Goal: Task Accomplishment & Management: Use online tool/utility

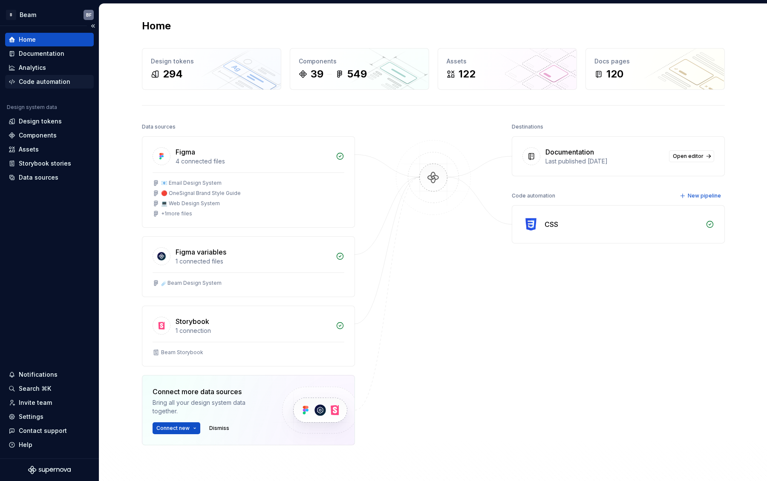
click at [44, 80] on div "Code automation" at bounding box center [45, 82] width 52 height 9
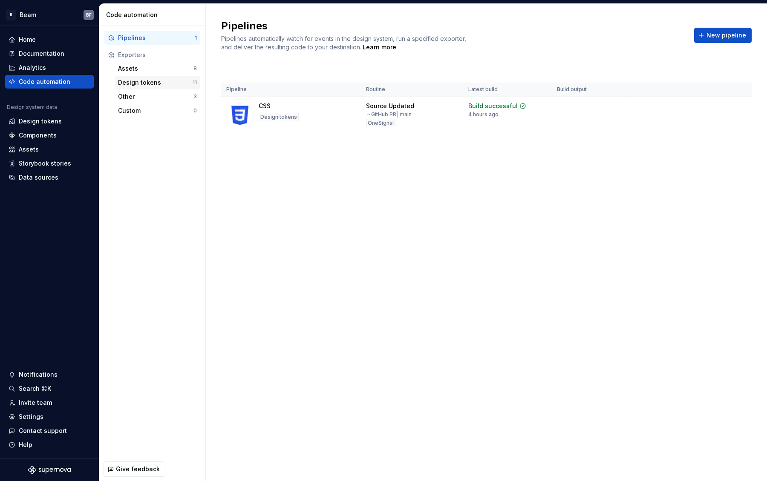
click at [136, 86] on div "Design tokens" at bounding box center [155, 82] width 75 height 9
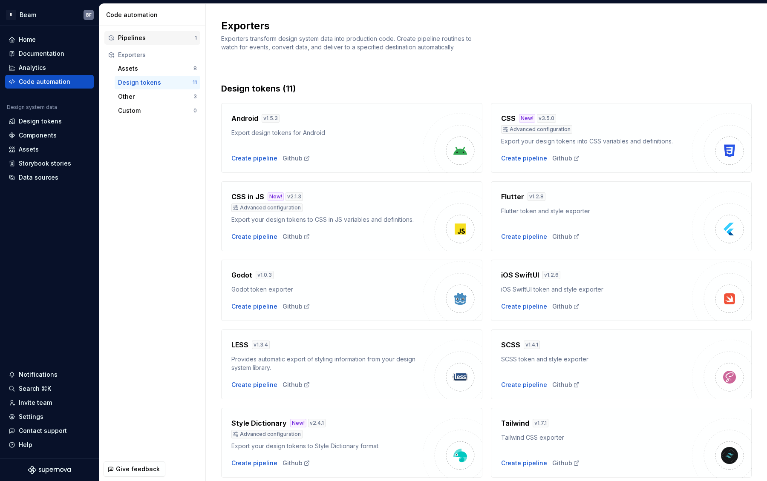
click at [136, 41] on div "Pipelines" at bounding box center [156, 38] width 77 height 9
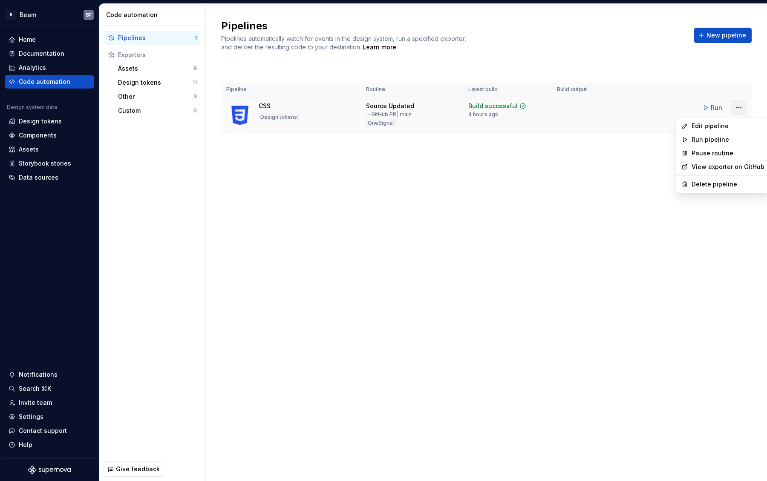
click at [737, 108] on html "B Beam BF Home Documentation Analytics Code automation Design system data Desig…" at bounding box center [383, 240] width 767 height 481
click at [621, 167] on html "B Beam BF Home Documentation Analytics Code automation Design system data Desig…" at bounding box center [383, 240] width 767 height 481
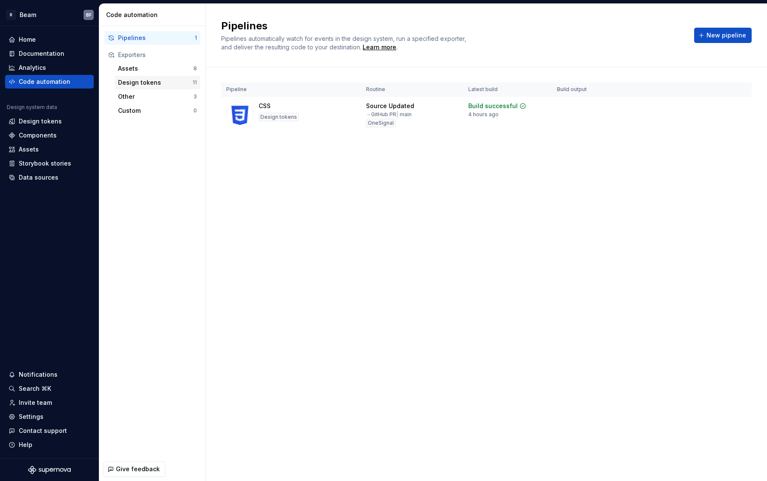
click at [158, 83] on div "Design tokens" at bounding box center [155, 82] width 75 height 9
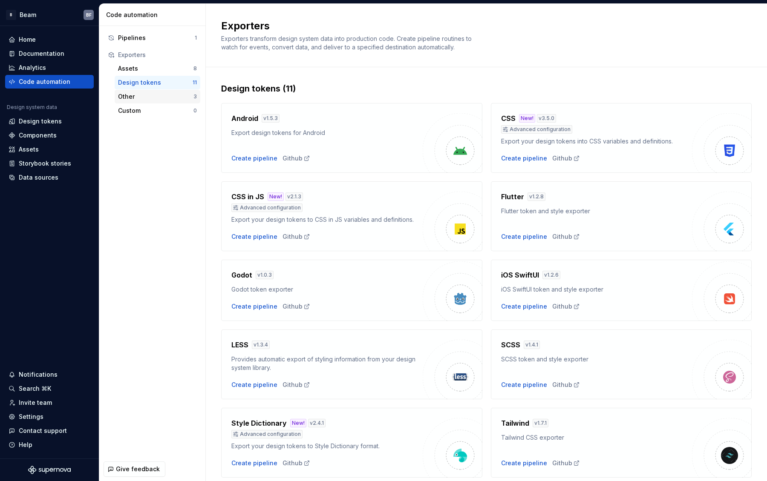
click at [159, 91] on div "Other 3" at bounding box center [158, 97] width 86 height 14
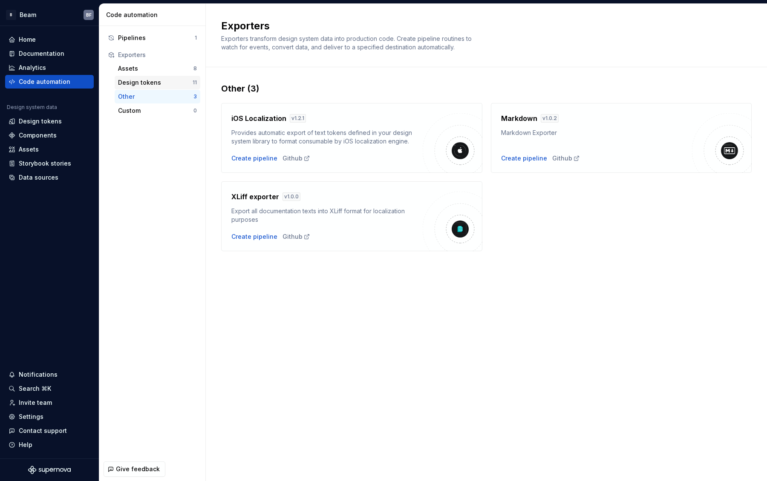
click at [158, 82] on div "Design tokens" at bounding box center [155, 82] width 75 height 9
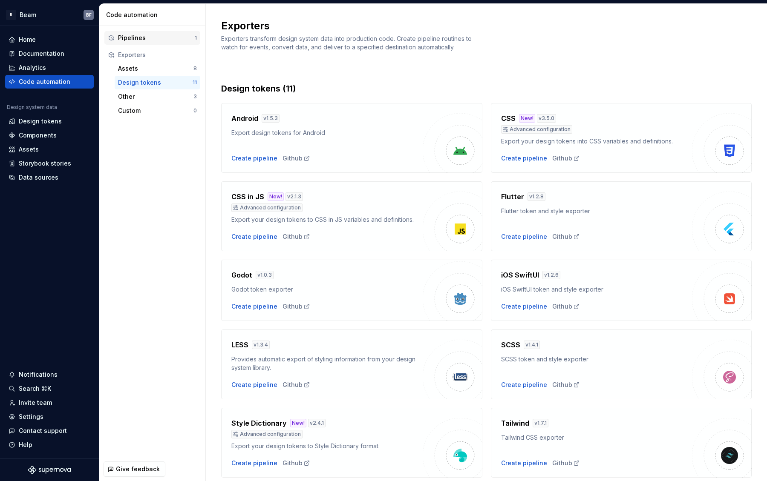
click at [169, 39] on div "Pipelines" at bounding box center [156, 38] width 77 height 9
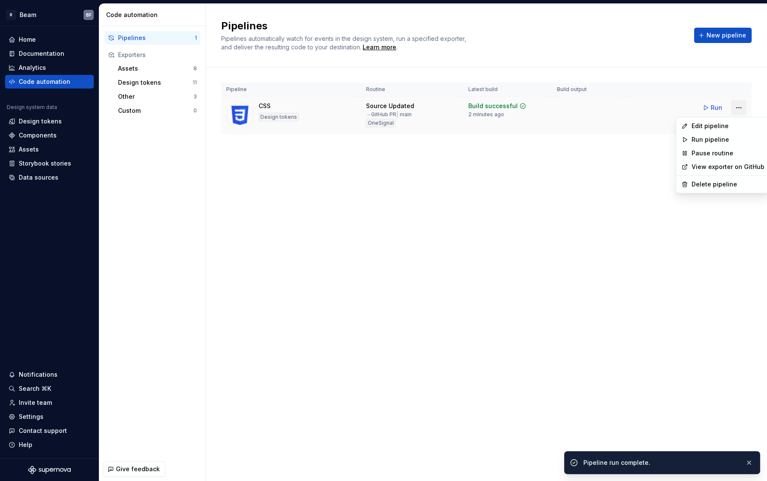
click at [740, 105] on html "B Beam BF Home Documentation Analytics Code automation Design system data Desig…" at bounding box center [383, 240] width 767 height 481
click at [712, 126] on div "Edit pipeline" at bounding box center [728, 126] width 73 height 9
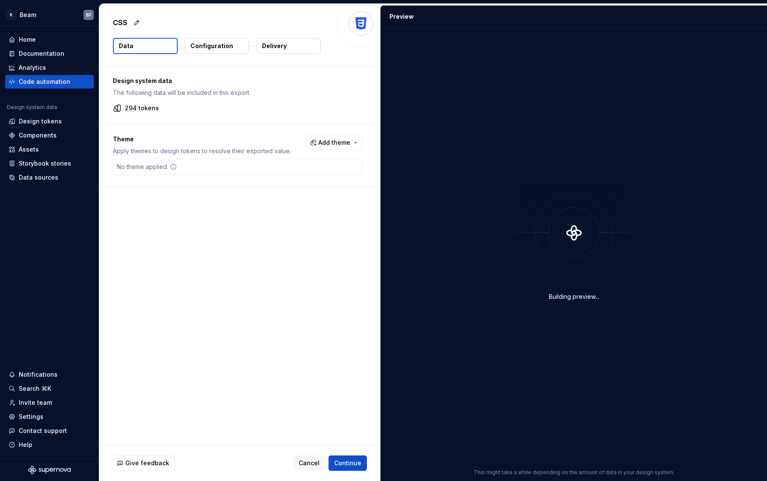
click at [143, 107] on p "294 tokens" at bounding box center [142, 108] width 34 height 9
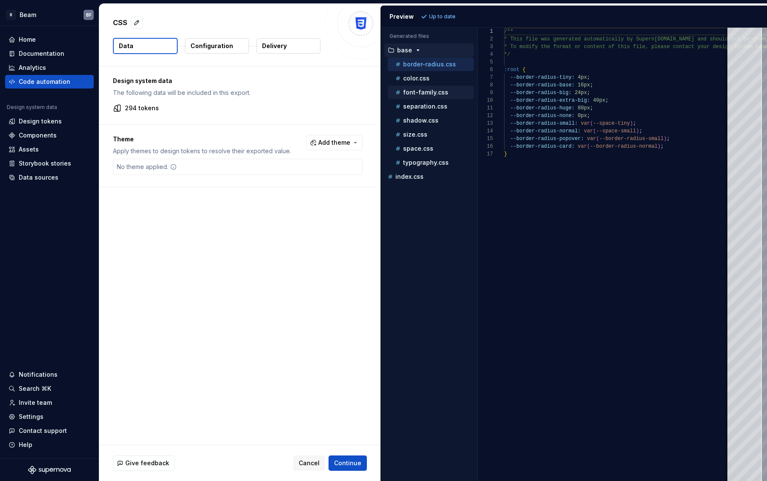
click at [417, 92] on p "font-family.css" at bounding box center [425, 92] width 45 height 7
type textarea "**********"
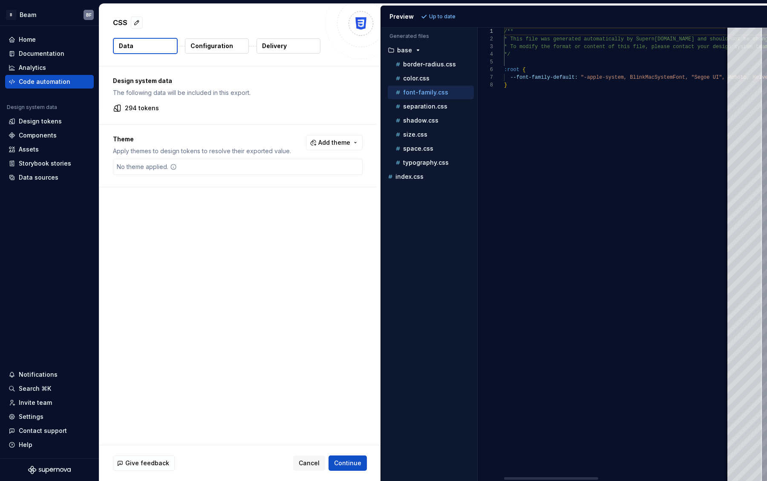
scroll to position [54, 0]
click at [697, 478] on div at bounding box center [680, 479] width 94 height 3
click at [36, 122] on div "Design tokens" at bounding box center [40, 121] width 43 height 9
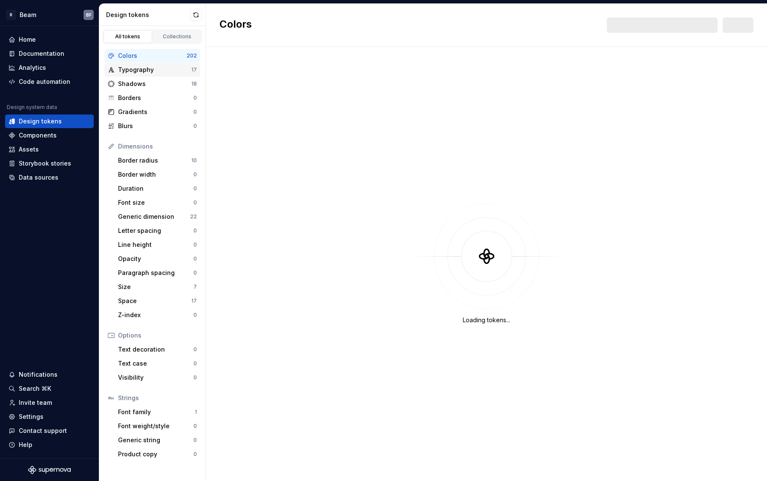
click at [142, 72] on div "Typography" at bounding box center [154, 70] width 73 height 9
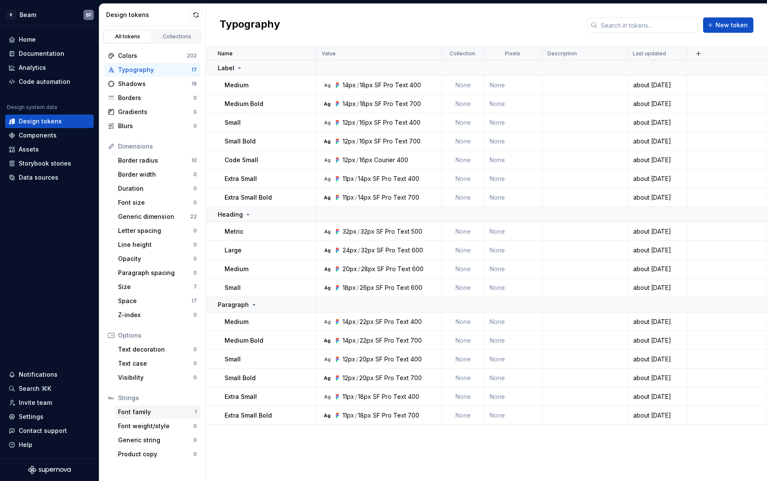
click at [140, 417] on div "Font family 1" at bounding box center [158, 413] width 86 height 14
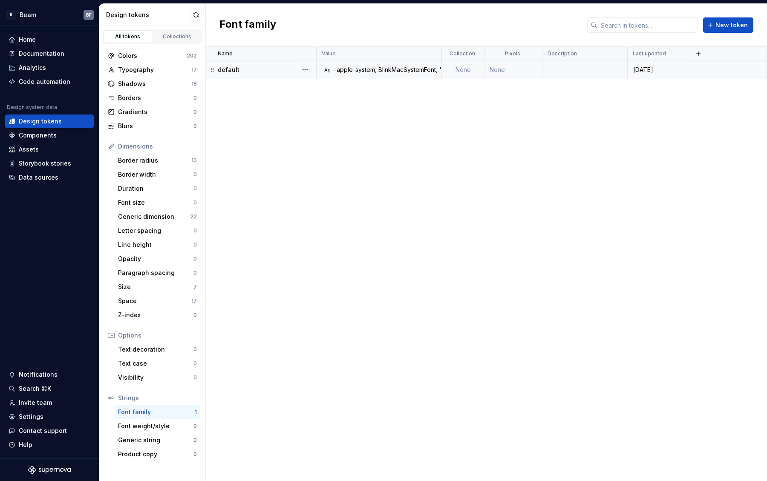
click at [369, 69] on div "-apple-system, BlinkMacSystemFont, "Segoe UI", Roboto, Helvetica, Arial, sans-s…" at bounding box center [537, 70] width 407 height 9
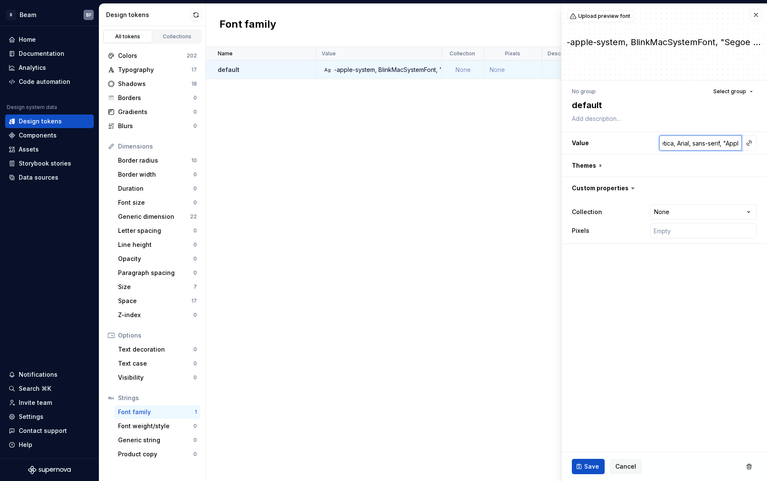
scroll to position [0, 337]
drag, startPoint x: 673, startPoint y: 140, endPoint x: 782, endPoint y: 153, distance: 110.3
click at [767, 153] on html "**********" at bounding box center [383, 240] width 767 height 481
click at [709, 147] on input "-apple-system, BlinkMacSystemFont, "Segoe UI", Roboto, Helvetica, Arial, sans-s…" at bounding box center [700, 143] width 83 height 15
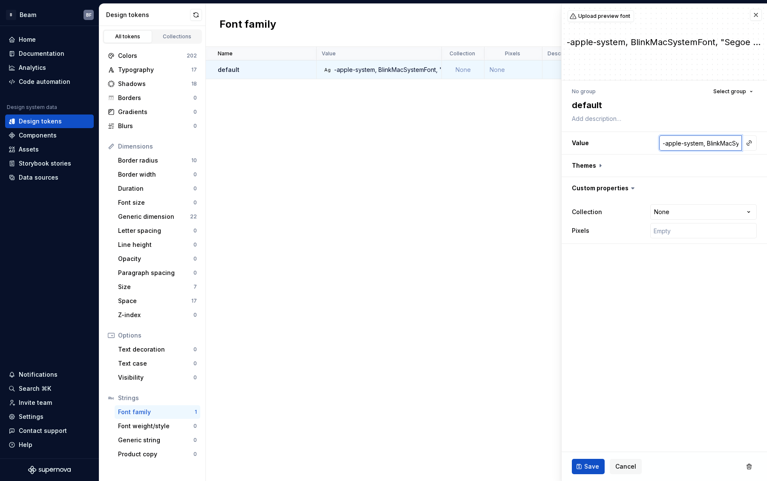
click at [640, 139] on h3 "Value -apple-system, BlinkMacSystemFont, "Segoe UI", Roboto, Helvetica, Arial, …" at bounding box center [664, 143] width 205 height 22
click at [679, 143] on input "-apple-system, BlinkMacSystemFont, "Segoe UI", Roboto, Helvetica, Arial, sans-s…" at bounding box center [700, 143] width 83 height 15
drag, startPoint x: 671, startPoint y: 143, endPoint x: 736, endPoint y: 146, distance: 64.9
click at [736, 146] on input "-apple-system, BlinkMacSystemFont, "Segoe UI", Roboto, Helvetica, Arial, sans-s…" at bounding box center [700, 143] width 83 height 15
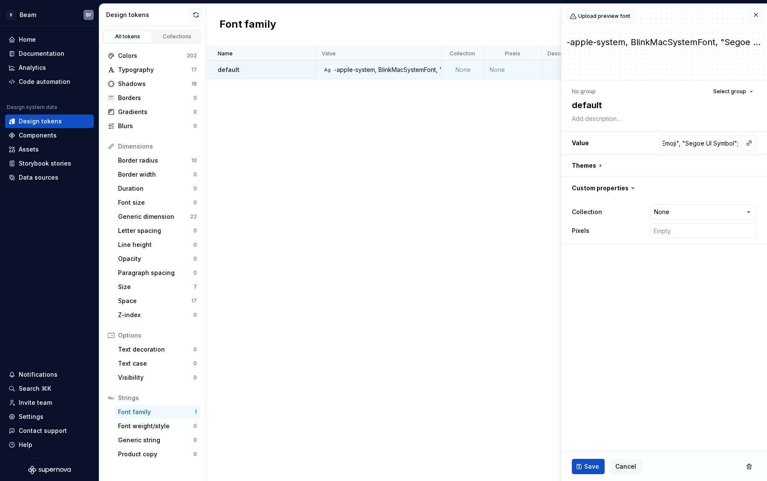
type textarea "*"
click at [677, 140] on input "-apple-system, BlinkMacSystemFont, "Segoe UI", Roboto, Helvetica, Arial, sans-s…" at bounding box center [700, 143] width 83 height 15
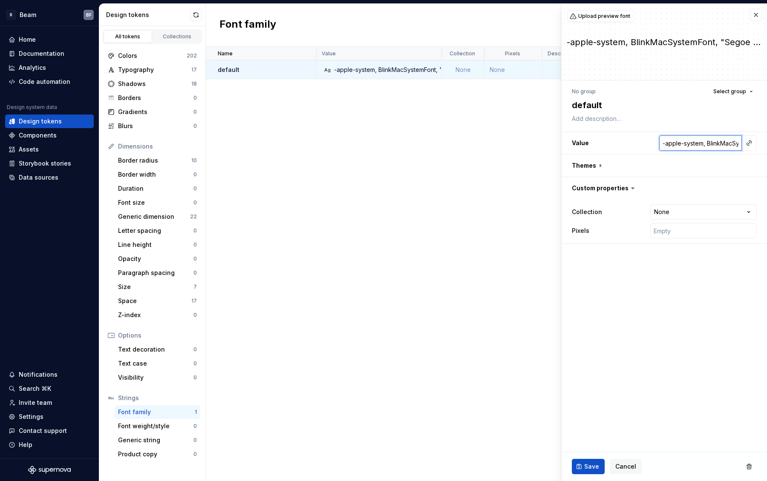
paste input "'Segoe UI', Roboto, Helvetica, Arial, sans-serif, 'Apple Color Emoji', 'Segoe U…"
type input "-apple-system, BlinkMacSystemFont, 'Segoe UI', Roboto, Helvetica, Arial, sans-s…"
type textarea "*"
click at [618, 141] on h3 "Value -apple-system, BlinkMacSystemFont, 'Segoe UI', Roboto, Helvetica, Arial, …" at bounding box center [664, 143] width 205 height 22
click at [690, 144] on input "-apple-system, BlinkMacSystemFont, 'Segoe UI', Roboto, Helvetica, Arial, sans-s…" at bounding box center [700, 143] width 83 height 15
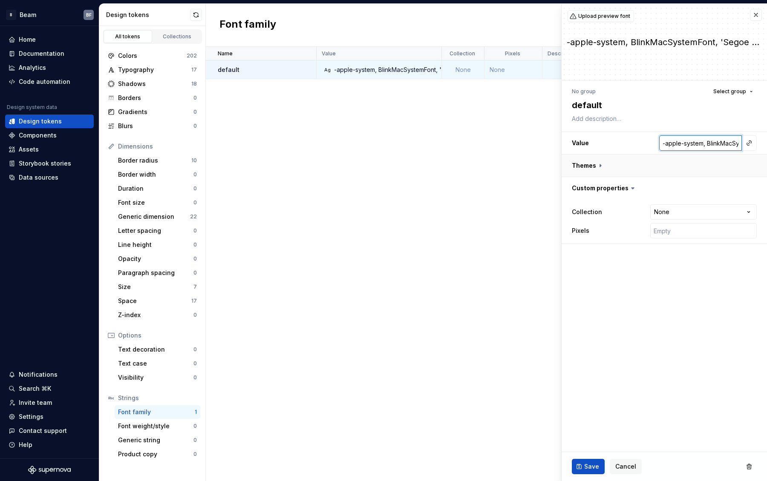
type input "-apple-system, BlinkMacSystemFont, 'Segoe UI', Roboto, Helvetica, Arial, sans-s…"
click at [592, 164] on button "button" at bounding box center [664, 166] width 205 height 22
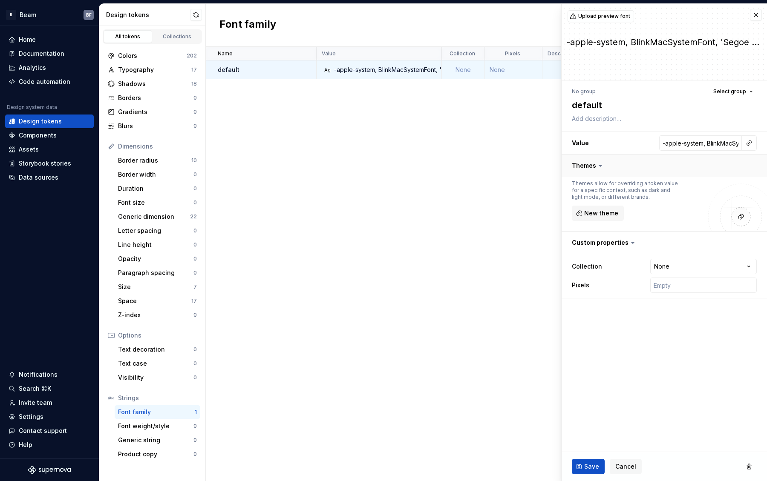
click at [592, 164] on button "button" at bounding box center [664, 166] width 205 height 22
click at [593, 465] on span "Save" at bounding box center [591, 467] width 15 height 9
type textarea "*"
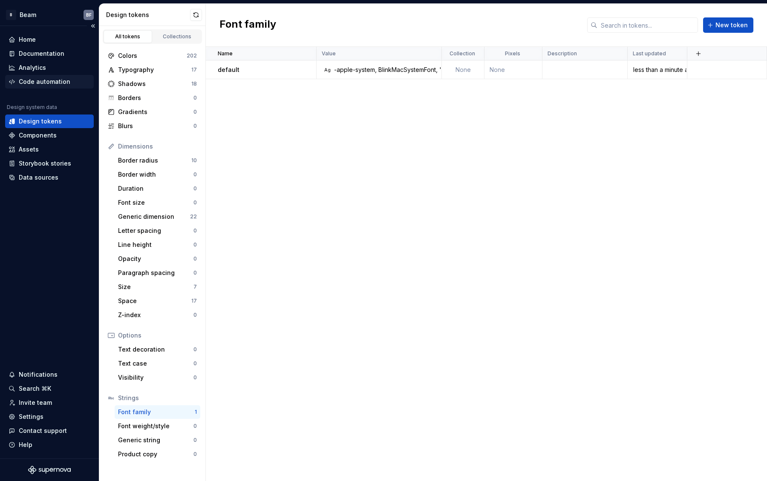
click at [57, 78] on div "Code automation" at bounding box center [45, 82] width 52 height 9
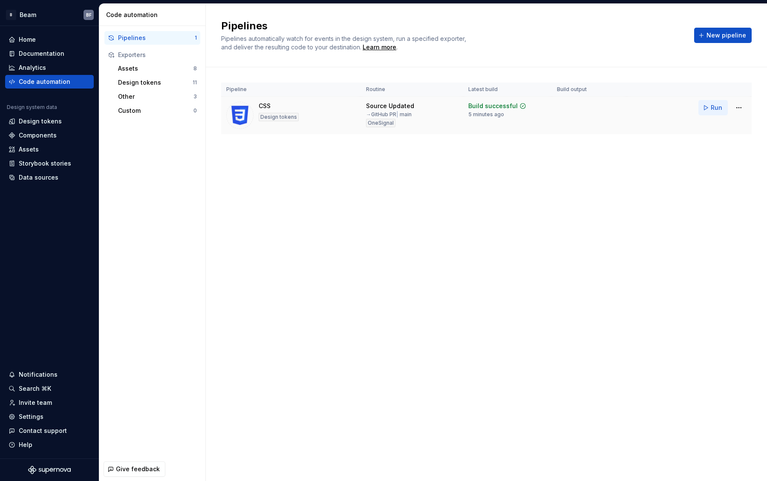
click at [711, 110] on span "Run" at bounding box center [717, 108] width 12 height 9
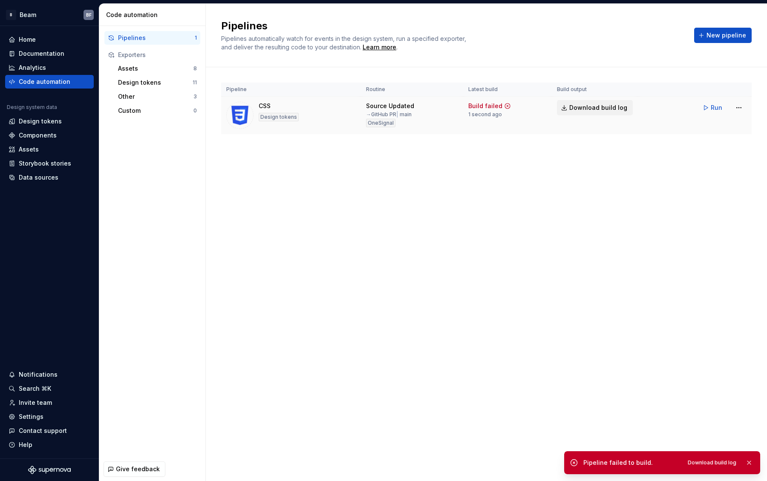
click at [610, 106] on span "Download build log" at bounding box center [598, 108] width 58 height 9
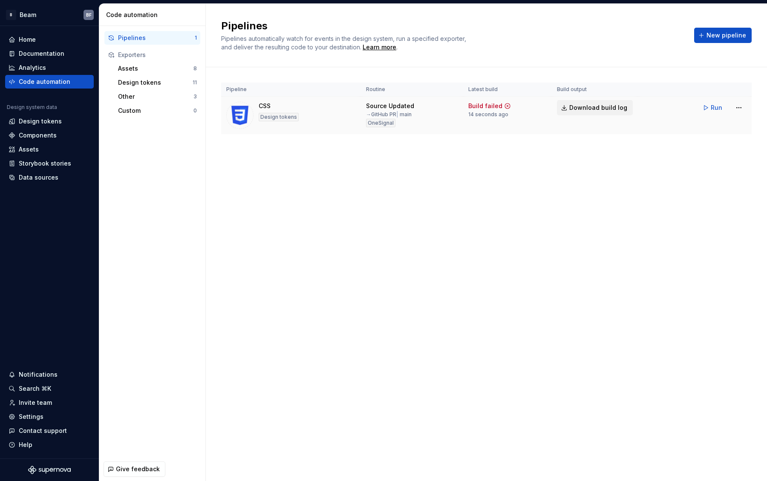
click at [611, 107] on span "Download build log" at bounding box center [598, 108] width 58 height 9
click at [741, 107] on html "B Beam BF Home Documentation Analytics Code automation Design system data Desig…" at bounding box center [383, 240] width 767 height 481
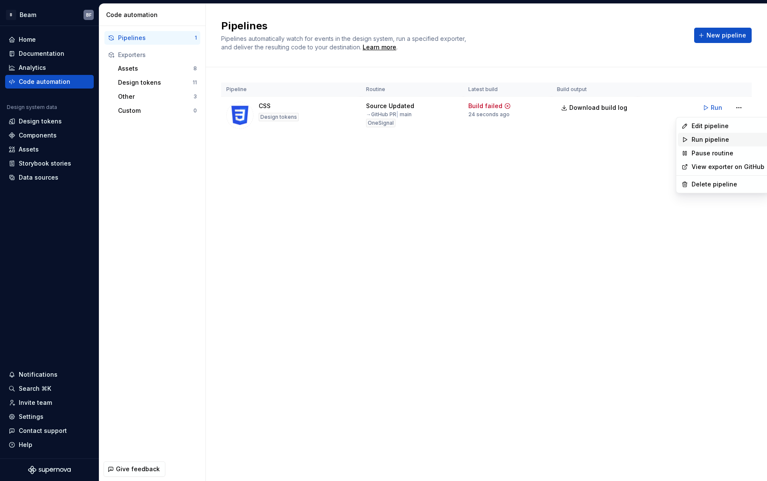
click at [709, 138] on div "Run pipeline" at bounding box center [728, 140] width 73 height 9
click at [739, 108] on html "B Beam BF Home Documentation Analytics Code automation Design system data Desig…" at bounding box center [383, 240] width 767 height 481
click at [484, 68] on html "B Beam BF Home Documentation Analytics Code automation Design system data Desig…" at bounding box center [383, 240] width 767 height 481
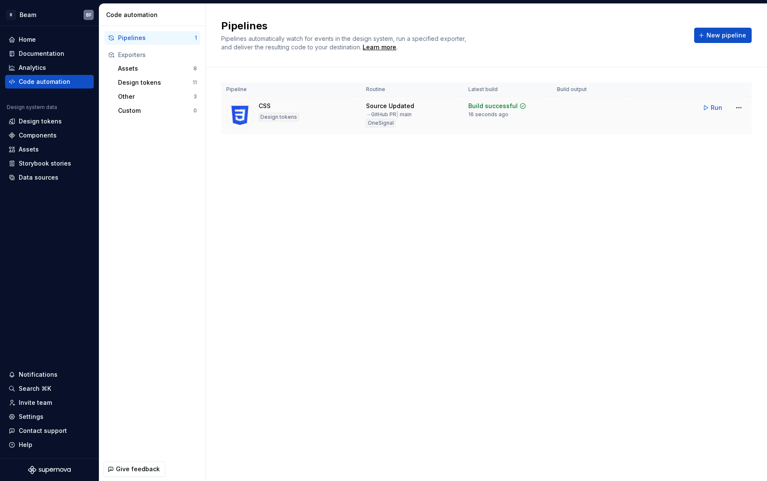
click at [389, 105] on div "Source Updated" at bounding box center [390, 106] width 48 height 9
click at [263, 110] on div "CSS" at bounding box center [265, 106] width 12 height 9
click at [744, 109] on html "B Beam BF Home Documentation Analytics Code automation Design system data Desig…" at bounding box center [383, 240] width 767 height 481
click at [701, 126] on div "Edit pipeline" at bounding box center [728, 126] width 73 height 9
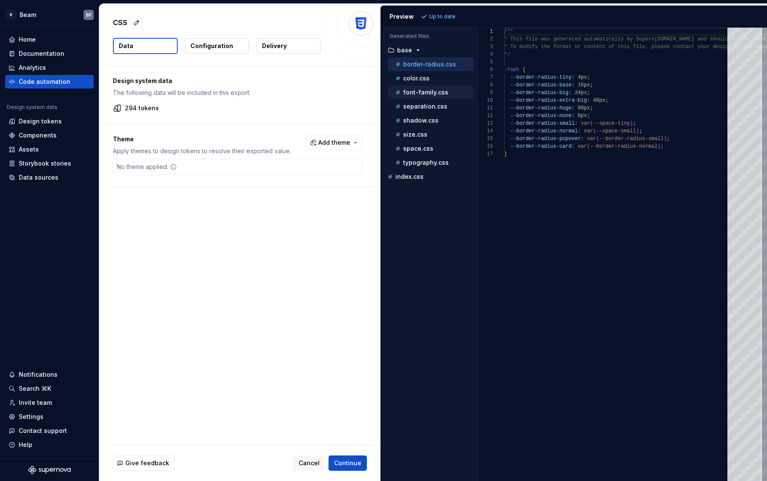
click at [414, 88] on div "font-family.css" at bounding box center [434, 92] width 80 height 9
type textarea "**********"
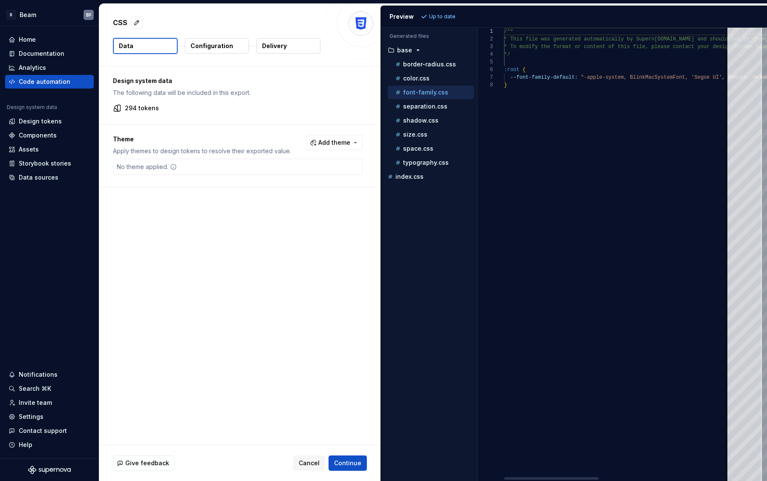
click at [504, 478] on div at bounding box center [551, 479] width 95 height 3
click at [358, 241] on div "Design system data The following data will be included in this export. 294 toke…" at bounding box center [239, 255] width 281 height 379
click at [317, 460] on span "Cancel" at bounding box center [309, 463] width 21 height 9
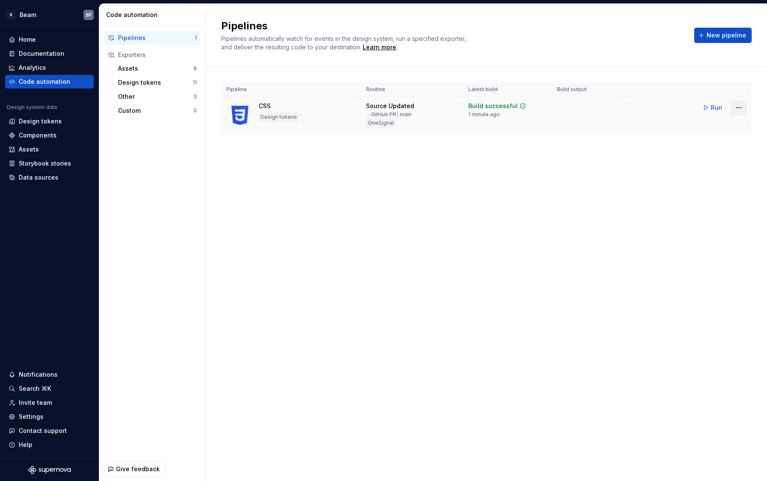
click at [735, 104] on html "B Beam BF Home Documentation Analytics Code automation Design system data Desig…" at bounding box center [383, 240] width 767 height 481
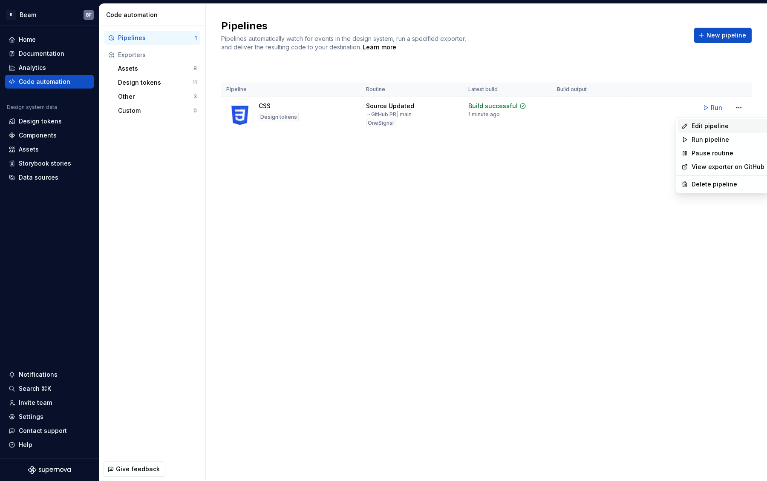
click at [705, 126] on div "Edit pipeline" at bounding box center [728, 126] width 73 height 9
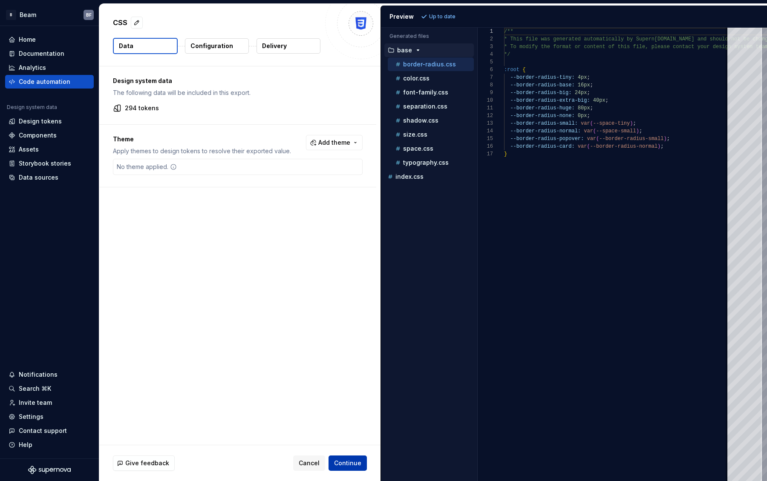
click at [357, 463] on span "Continue" at bounding box center [347, 463] width 27 height 9
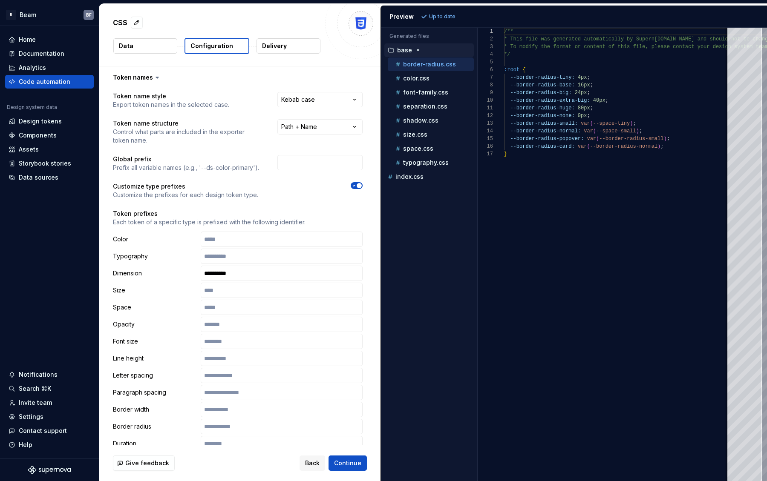
scroll to position [383, 0]
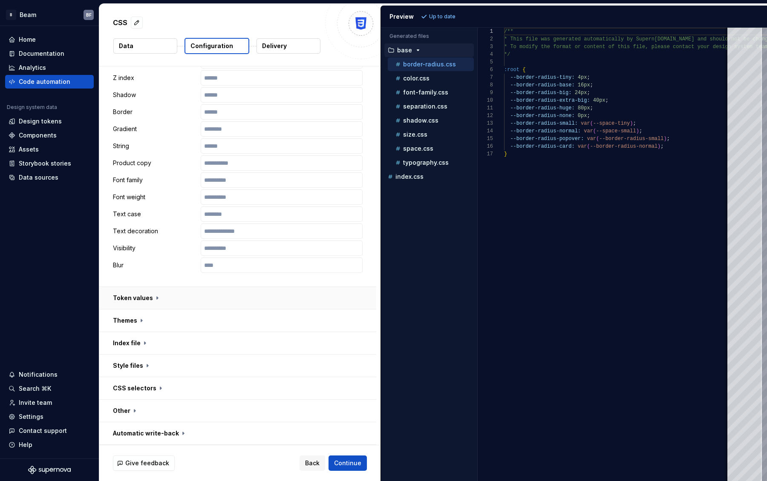
click at [156, 296] on button "button" at bounding box center [237, 298] width 277 height 22
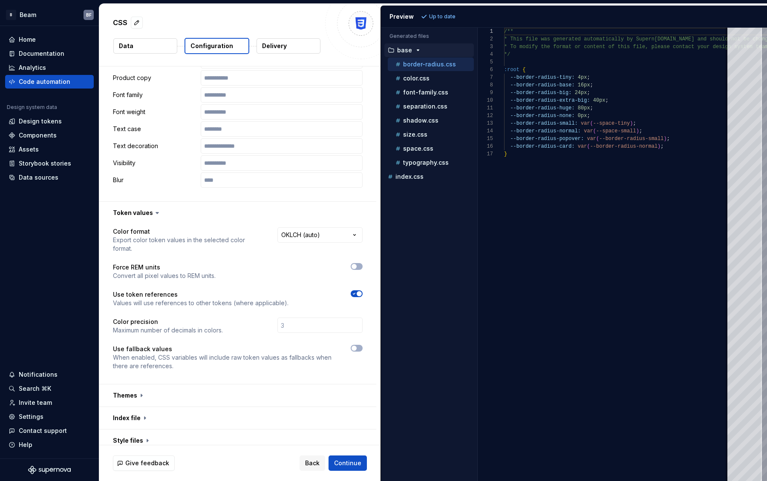
scroll to position [543, 0]
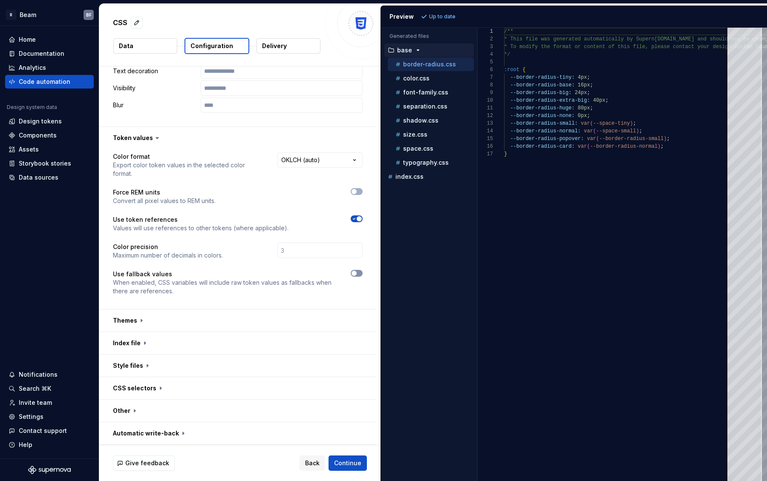
click at [354, 271] on span "button" at bounding box center [354, 273] width 5 height 5
click at [358, 272] on span "button" at bounding box center [359, 273] width 5 height 5
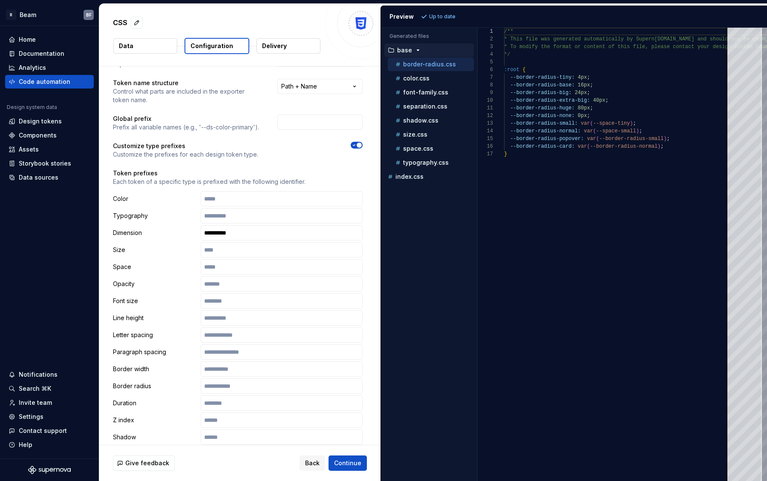
scroll to position [0, 0]
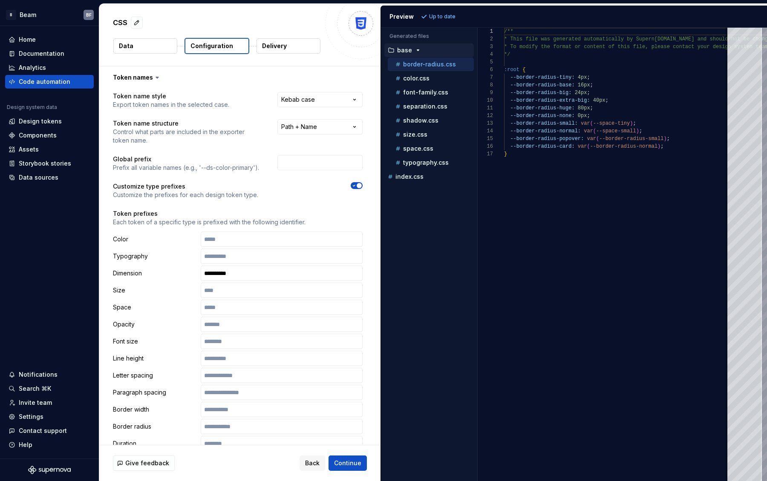
click at [285, 43] on p "Delivery" at bounding box center [274, 46] width 25 height 9
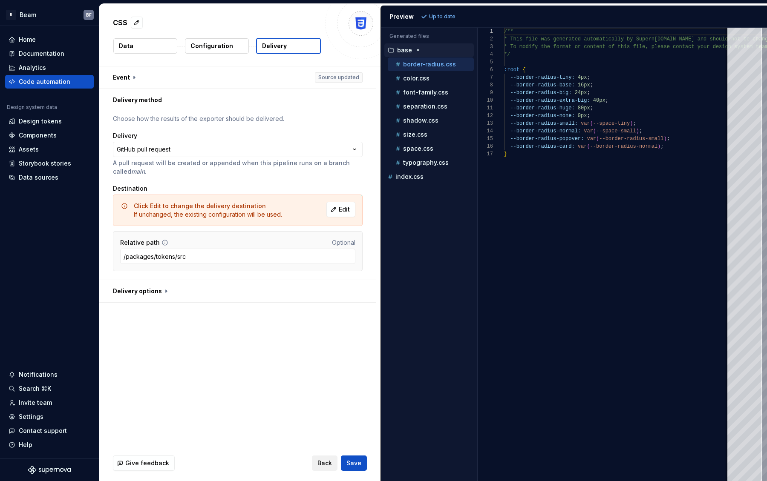
click at [330, 460] on span "Back" at bounding box center [324, 463] width 14 height 9
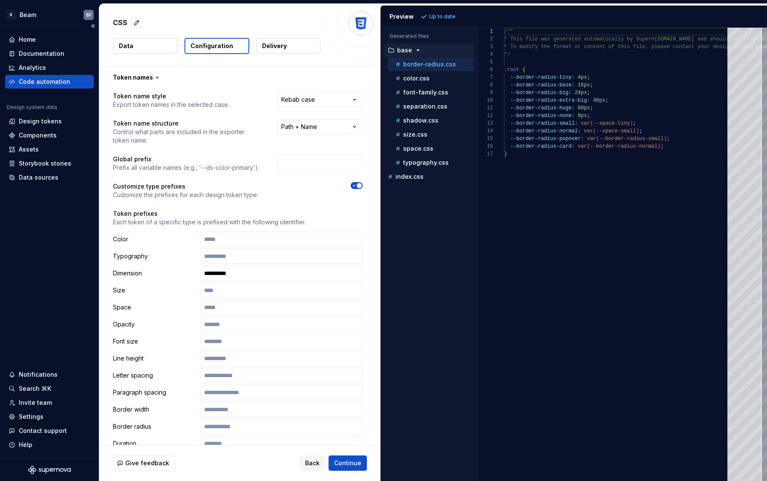
click at [49, 84] on div "Code automation" at bounding box center [45, 82] width 52 height 9
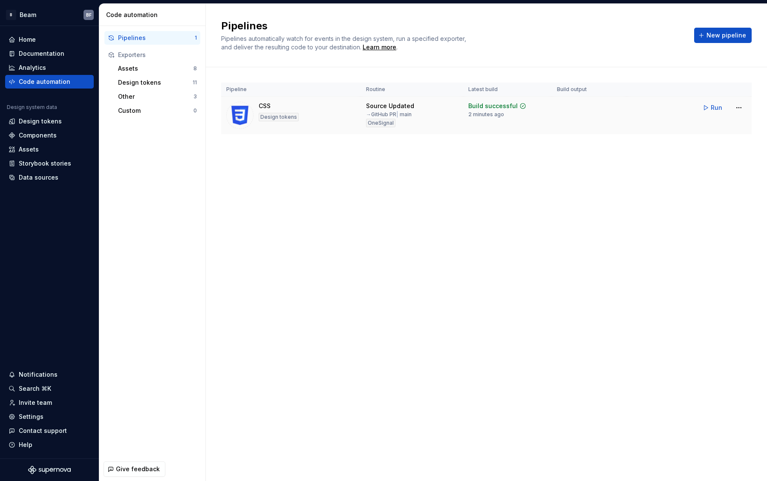
click at [388, 107] on div "Source Updated" at bounding box center [390, 106] width 48 height 9
click at [742, 105] on html "B Beam BF Home Documentation Analytics Code automation Design system data Desig…" at bounding box center [383, 240] width 767 height 481
click at [702, 124] on div "Edit pipeline" at bounding box center [728, 126] width 73 height 9
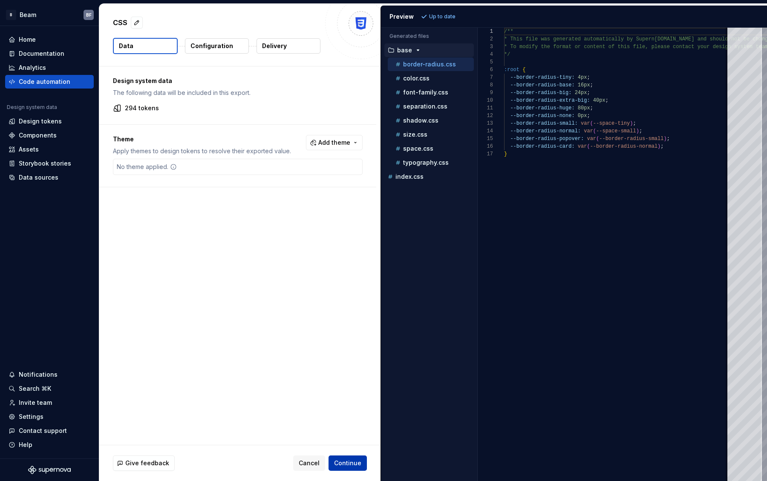
click at [351, 459] on span "Continue" at bounding box center [347, 463] width 27 height 9
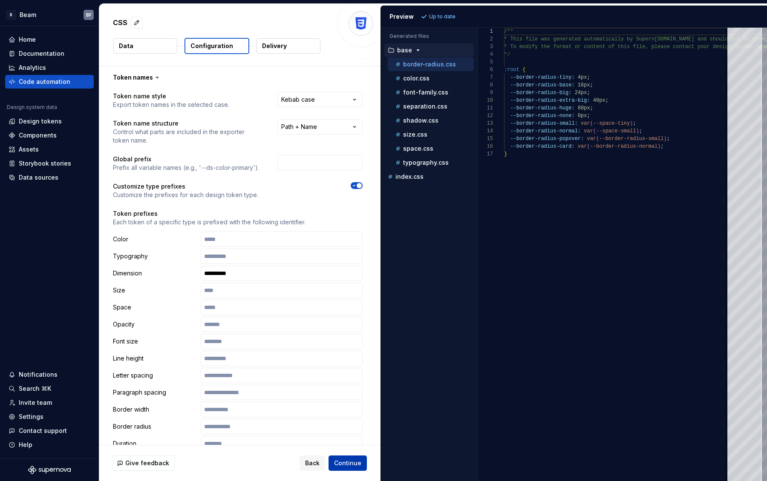
click at [348, 463] on span "Continue" at bounding box center [347, 463] width 27 height 9
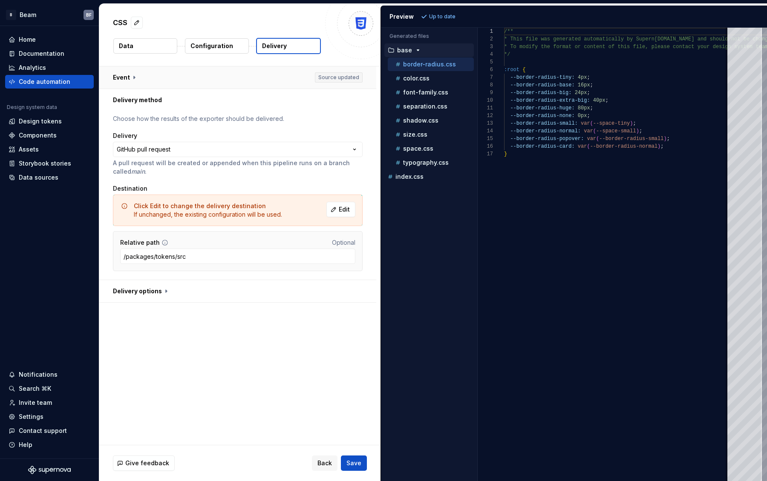
click at [132, 75] on button "button" at bounding box center [237, 77] width 277 height 22
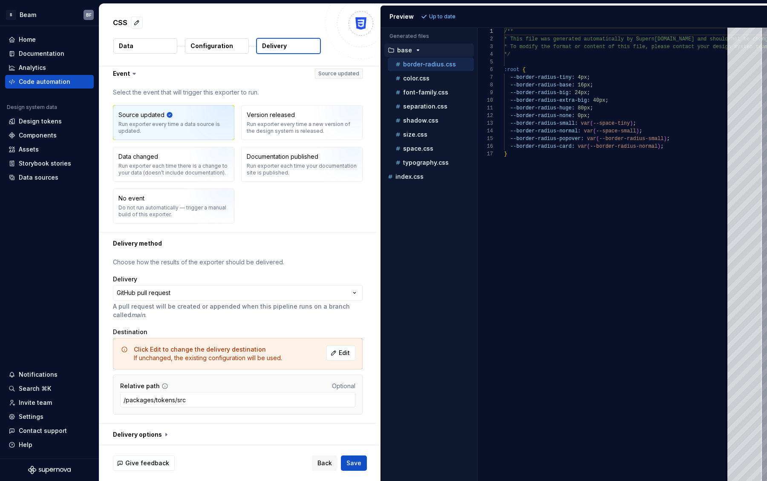
scroll to position [5, 0]
click at [213, 293] on html "**********" at bounding box center [383, 240] width 767 height 481
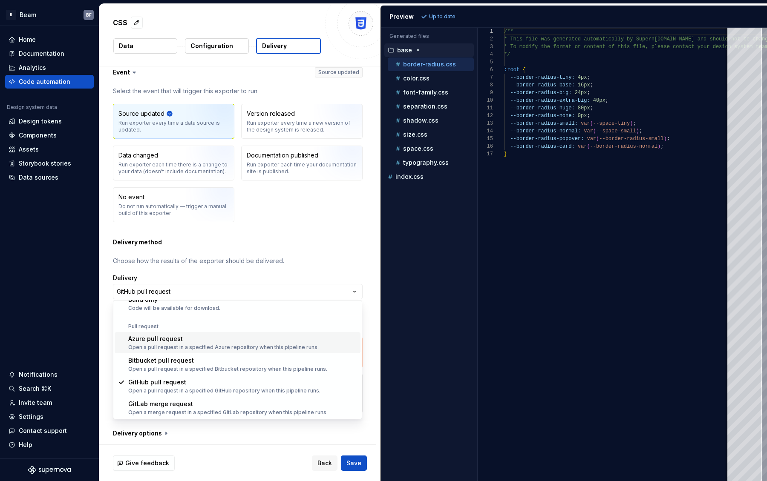
scroll to position [24, 0]
click at [271, 247] on html "**********" at bounding box center [383, 240] width 767 height 481
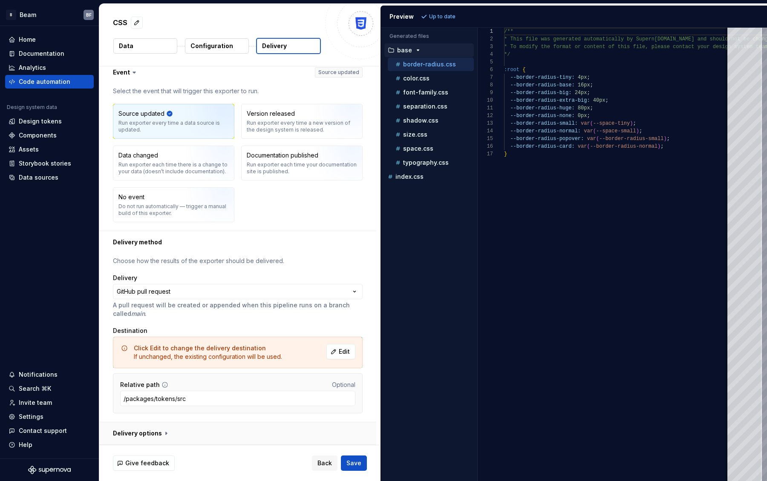
click at [156, 436] on button "button" at bounding box center [237, 434] width 277 height 22
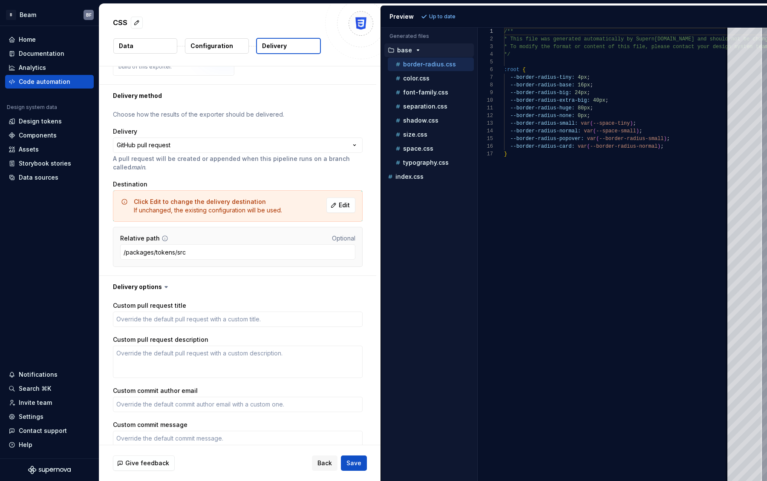
scroll to position [136, 0]
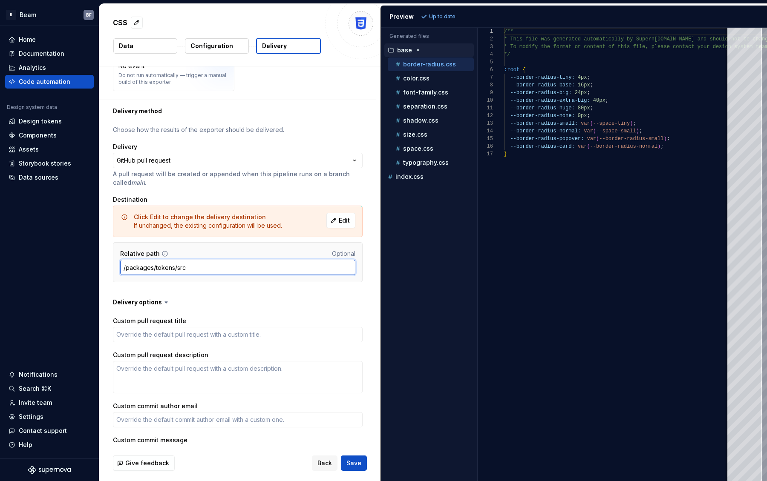
click at [196, 265] on input "/packages/tokens/src" at bounding box center [237, 267] width 235 height 15
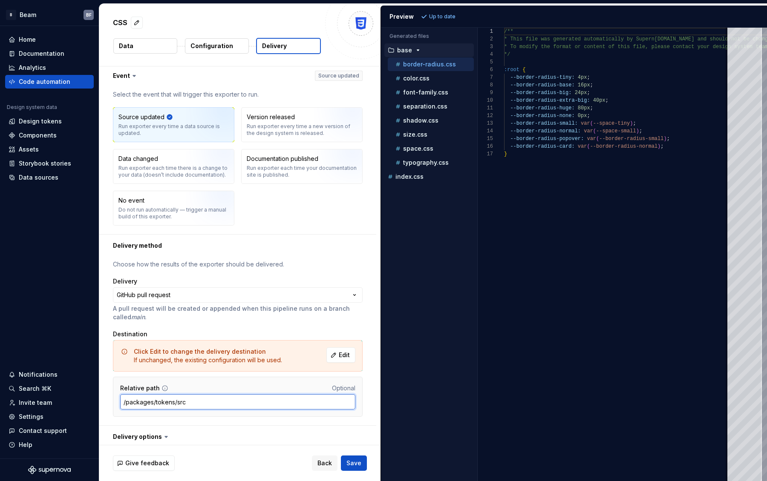
scroll to position [0, 0]
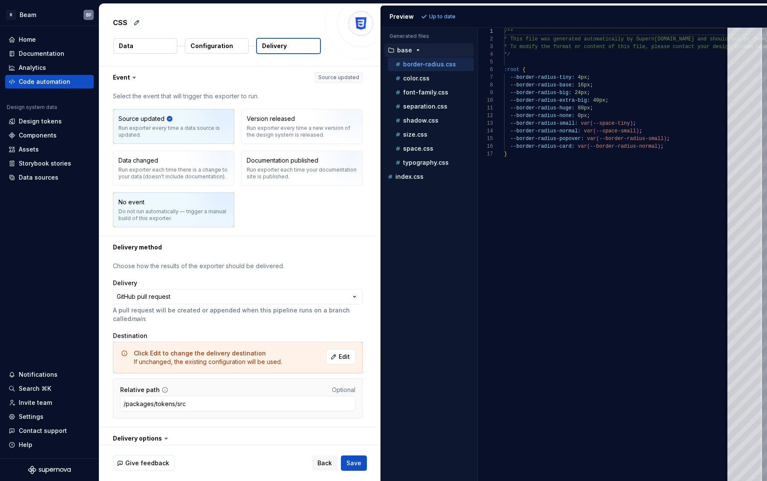
click at [193, 213] on img "button" at bounding box center [213, 213] width 55 height 57
click at [164, 125] on div "Run exporter every time a data source is updated." at bounding box center [173, 132] width 110 height 14
type textarea "*"
click at [323, 464] on span "Back" at bounding box center [324, 463] width 14 height 9
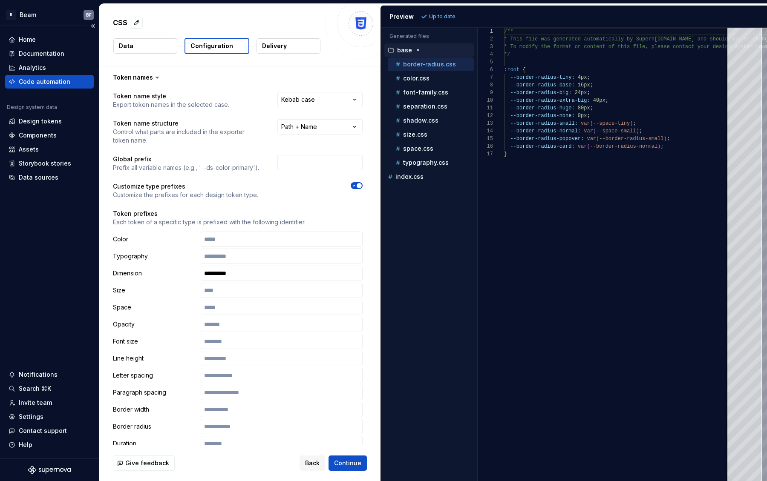
click at [61, 80] on div "Code automation" at bounding box center [45, 82] width 52 height 9
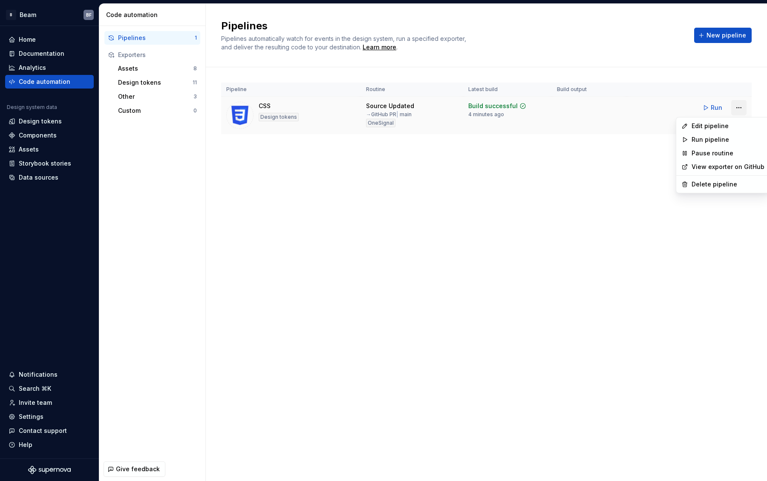
click at [740, 107] on html "B Beam BF Home Documentation Analytics Code automation Design system data Desig…" at bounding box center [383, 240] width 767 height 481
click at [533, 176] on html "B Beam BF Home Documentation Analytics Code automation Design system data Desig…" at bounding box center [383, 240] width 767 height 481
